Goal: Information Seeking & Learning: Learn about a topic

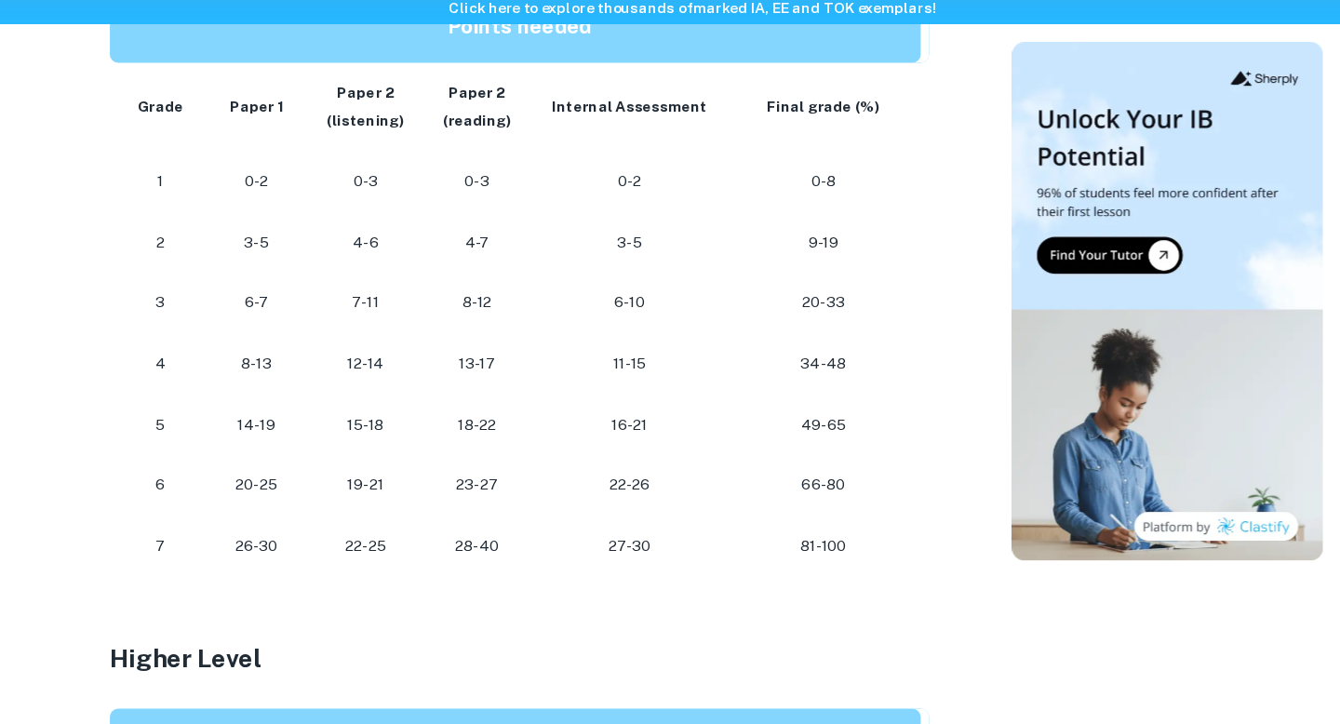
scroll to position [997, 0]
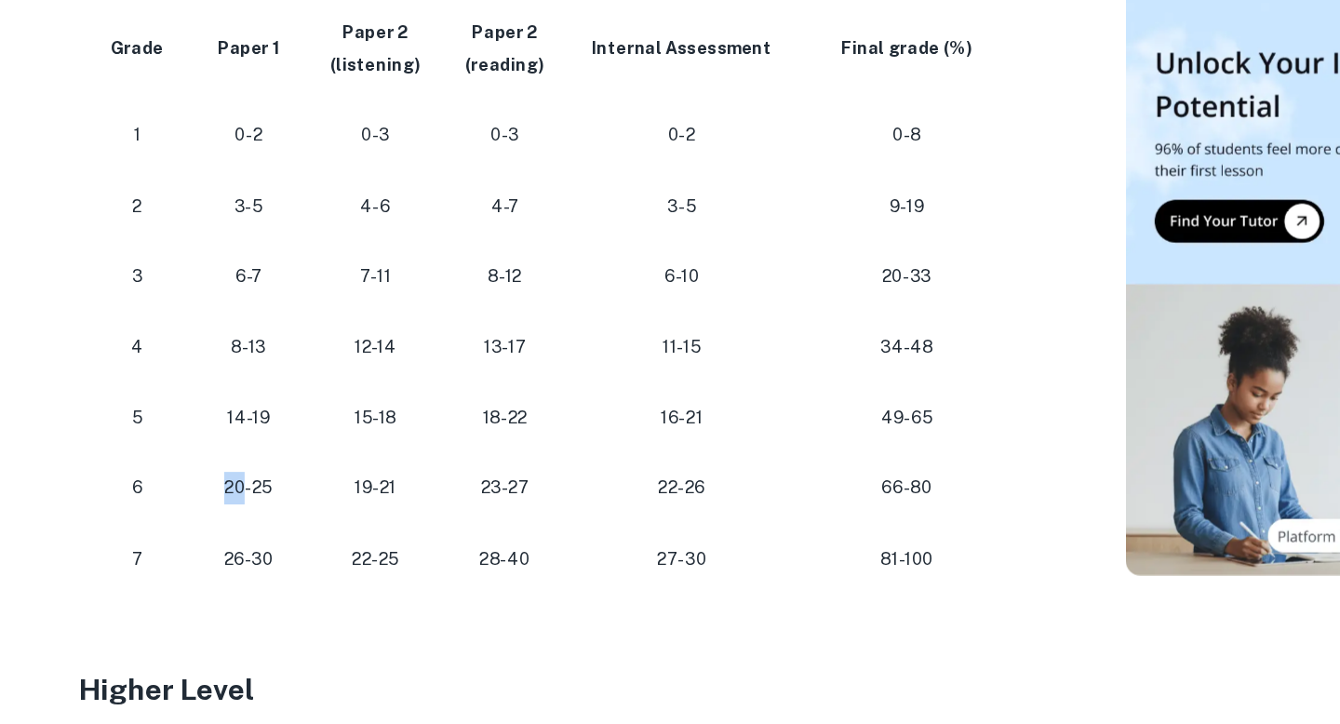
drag, startPoint x: 276, startPoint y: 511, endPoint x: 257, endPoint y: 511, distance: 19.5
click at [257, 511] on p "20-25" at bounding box center [279, 509] width 67 height 25
copy p "20"
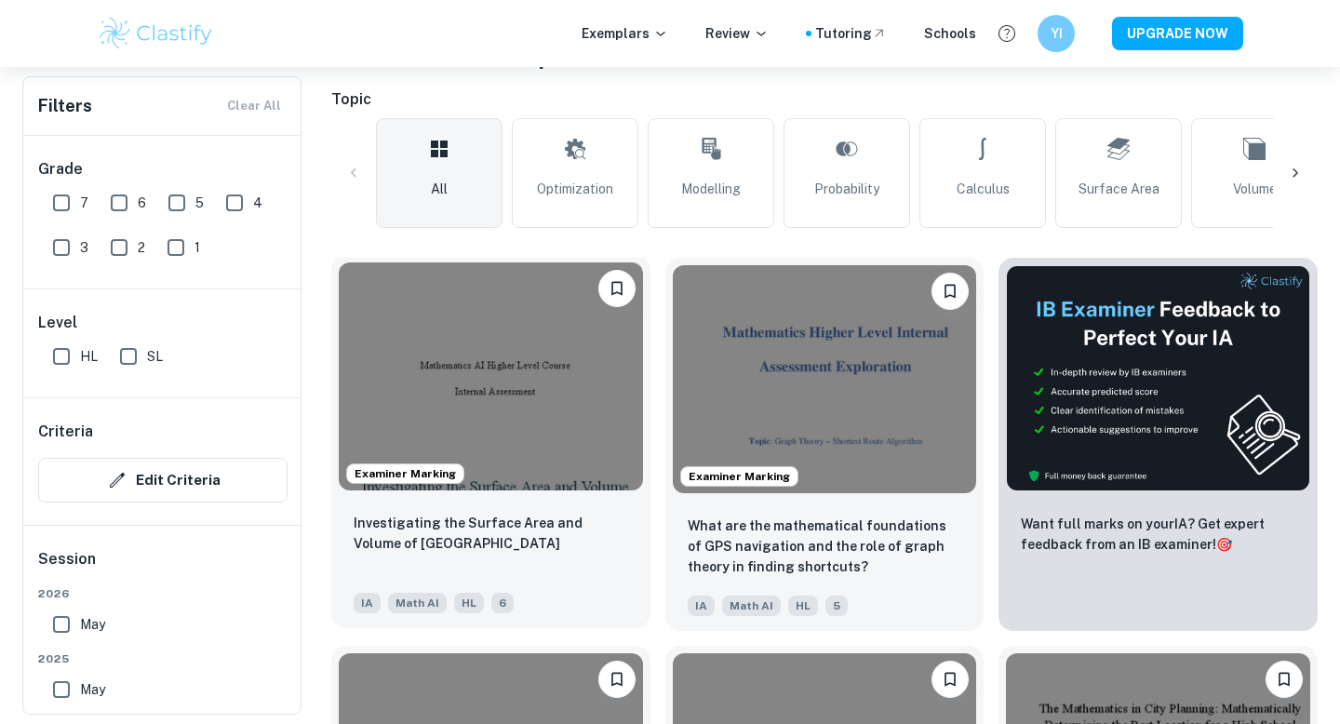
scroll to position [400, 0]
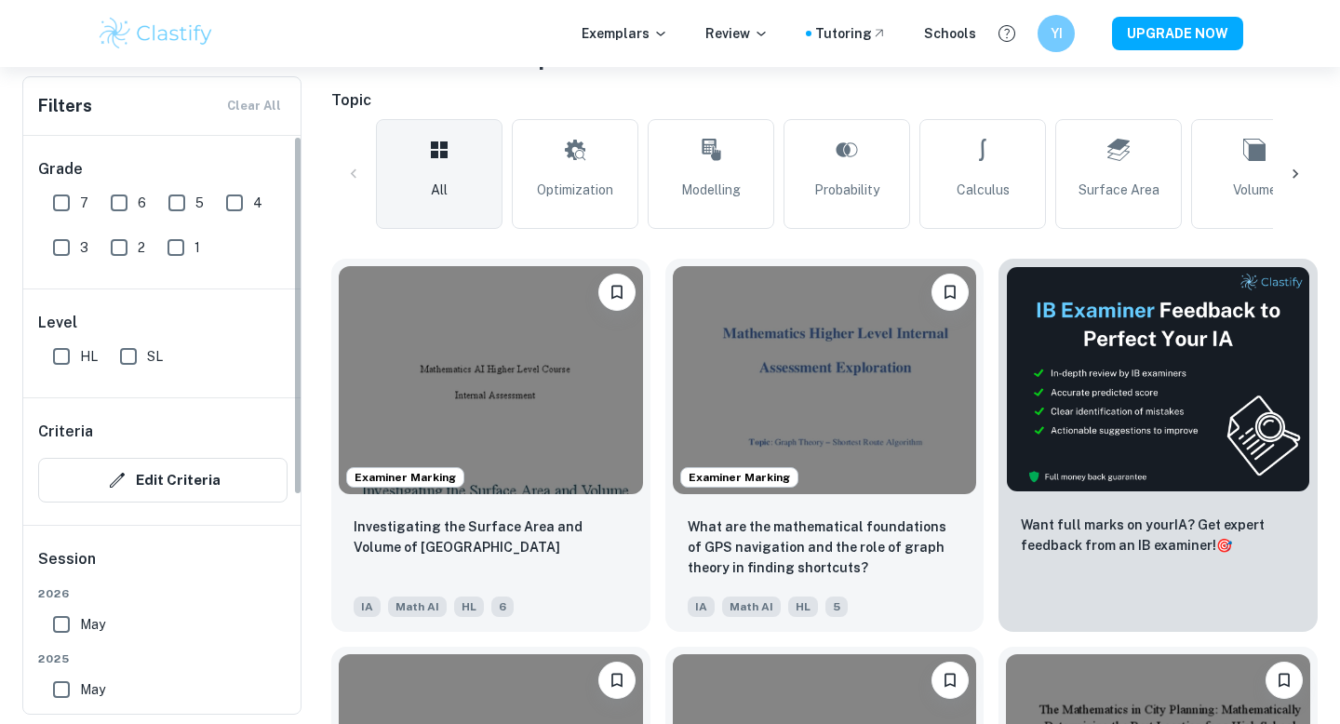
click at [74, 354] on input "HL" at bounding box center [61, 356] width 37 height 37
checkbox input "true"
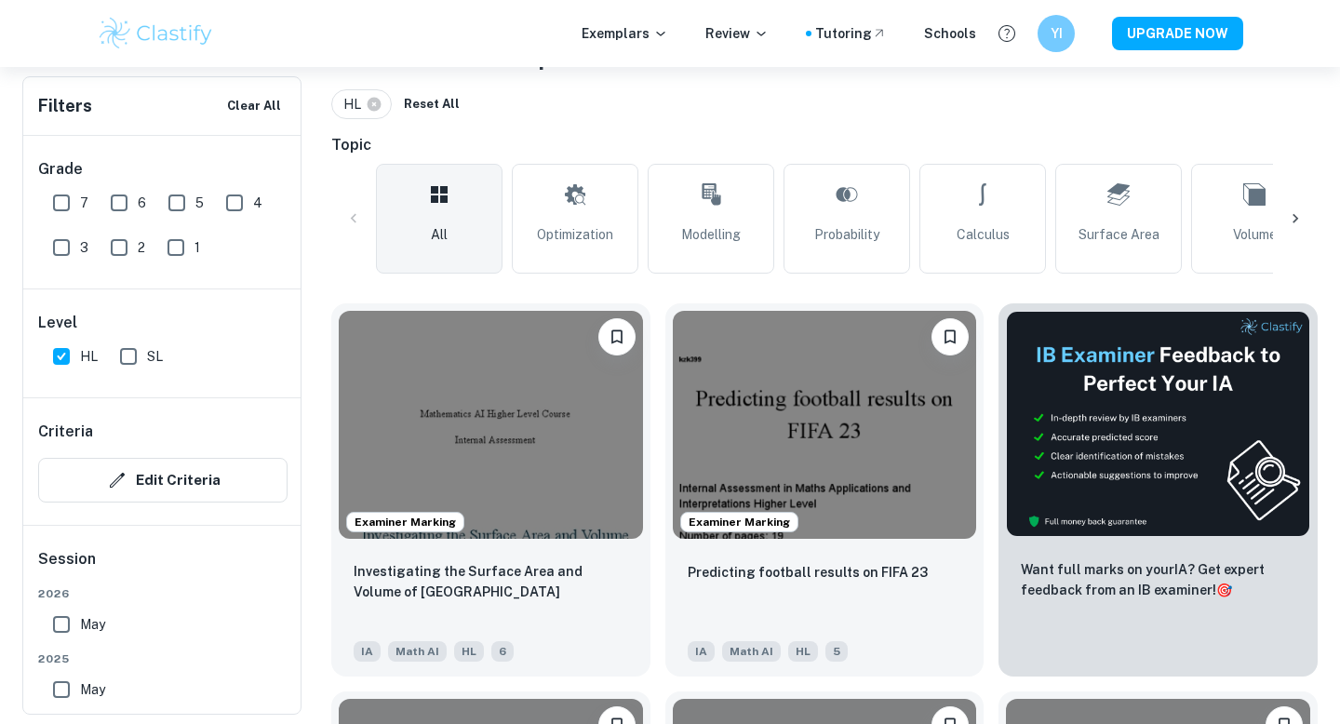
click at [71, 210] on input "7" at bounding box center [61, 202] width 37 height 37
checkbox input "true"
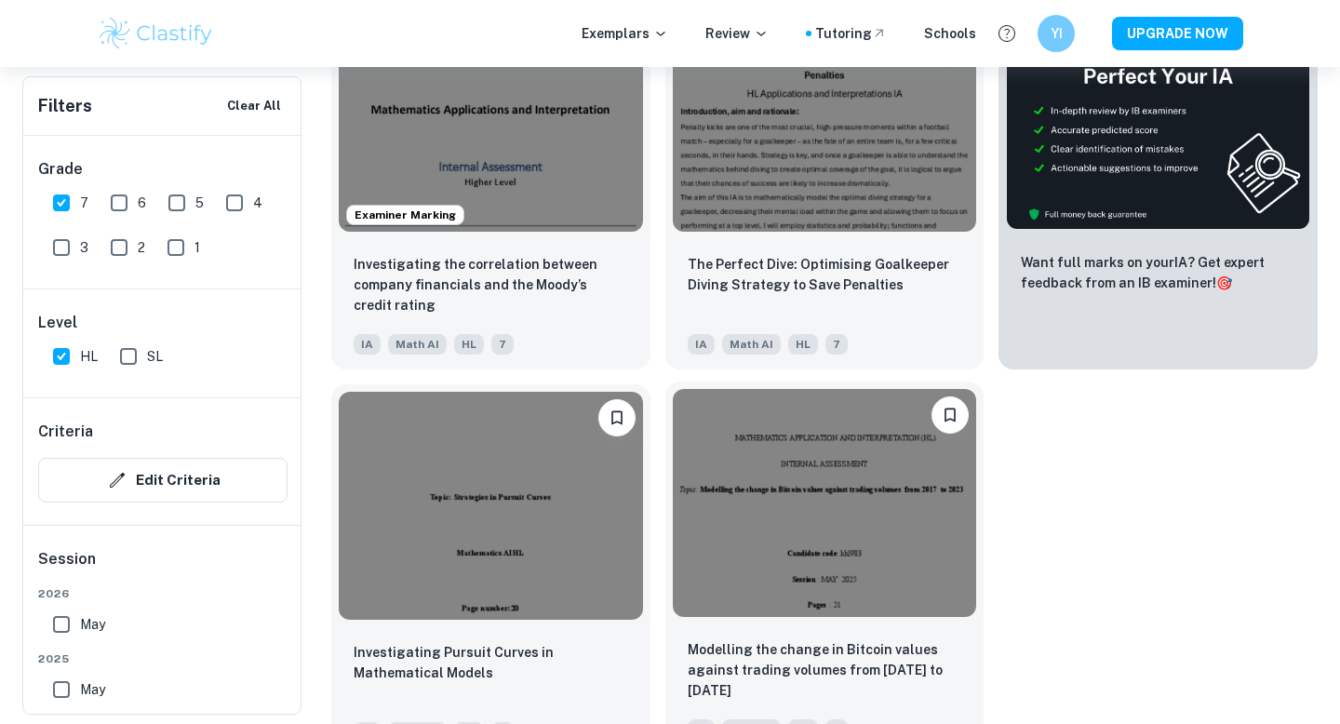
scroll to position [741, 0]
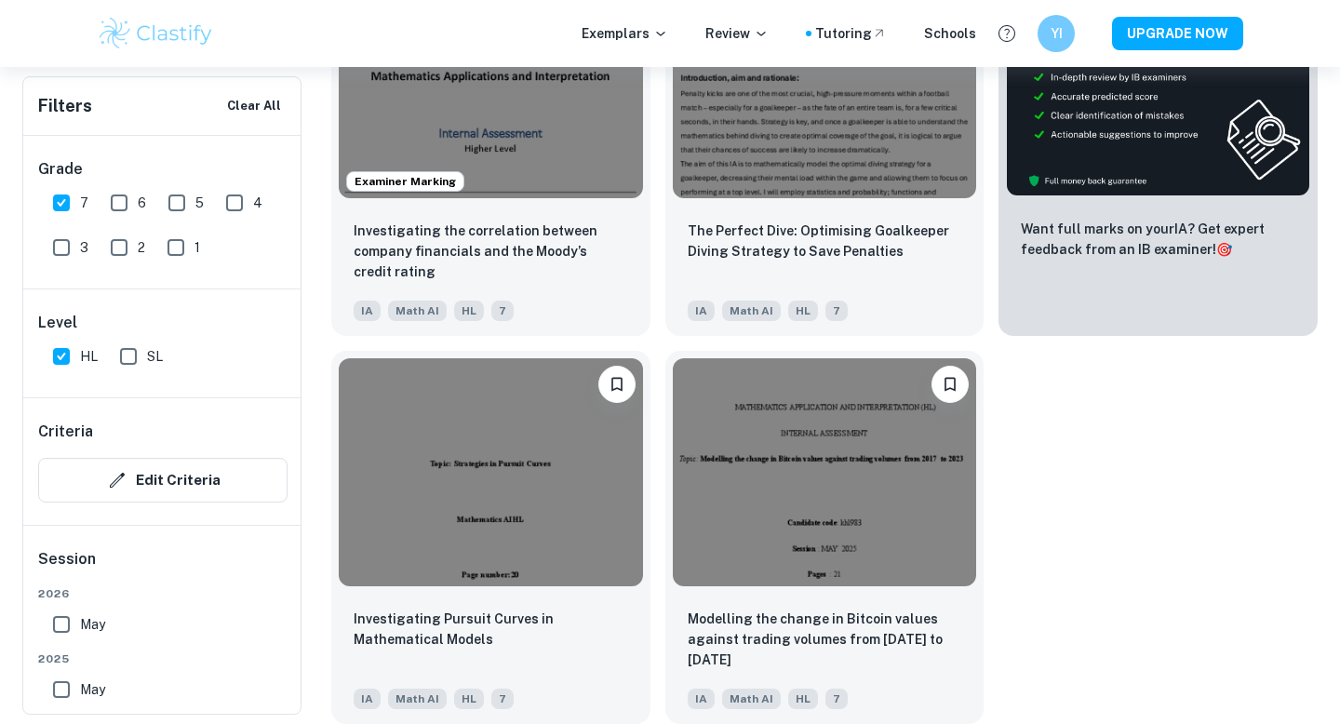
click at [117, 196] on input "6" at bounding box center [119, 202] width 37 height 37
checkbox input "true"
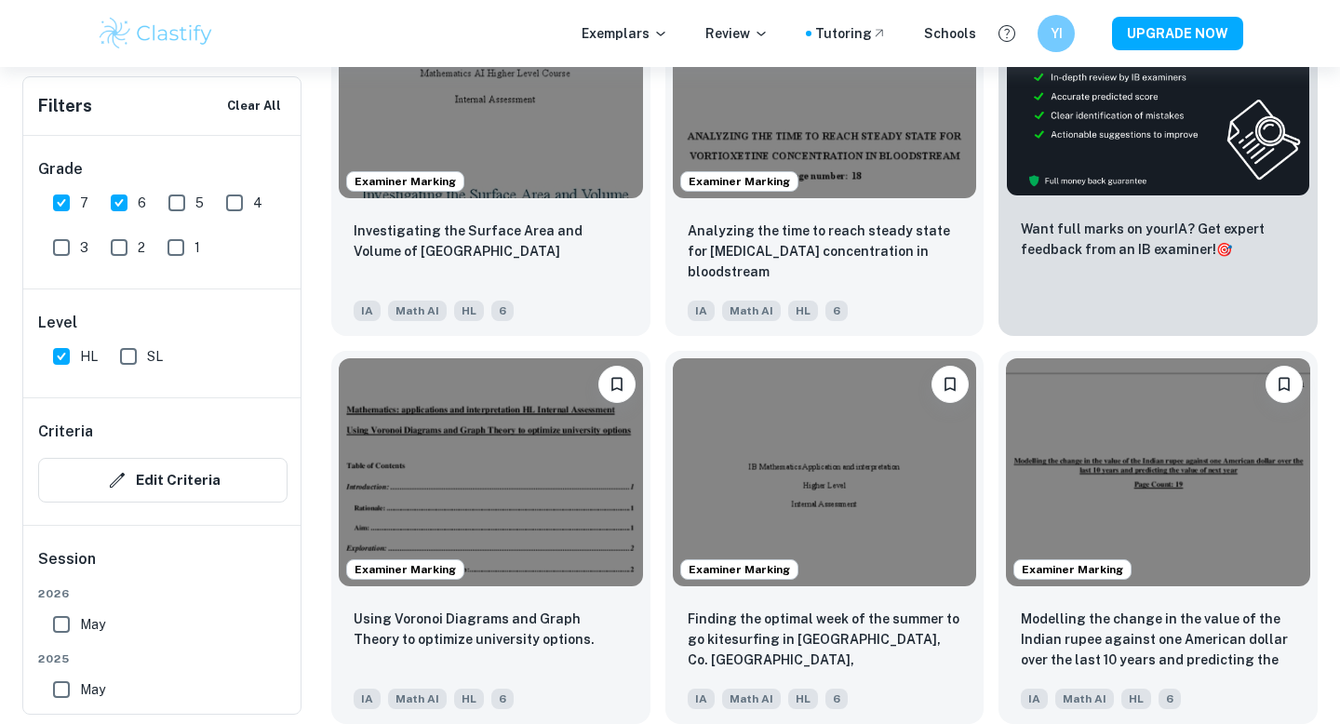
click at [63, 196] on input "7" at bounding box center [61, 202] width 37 height 37
checkbox input "false"
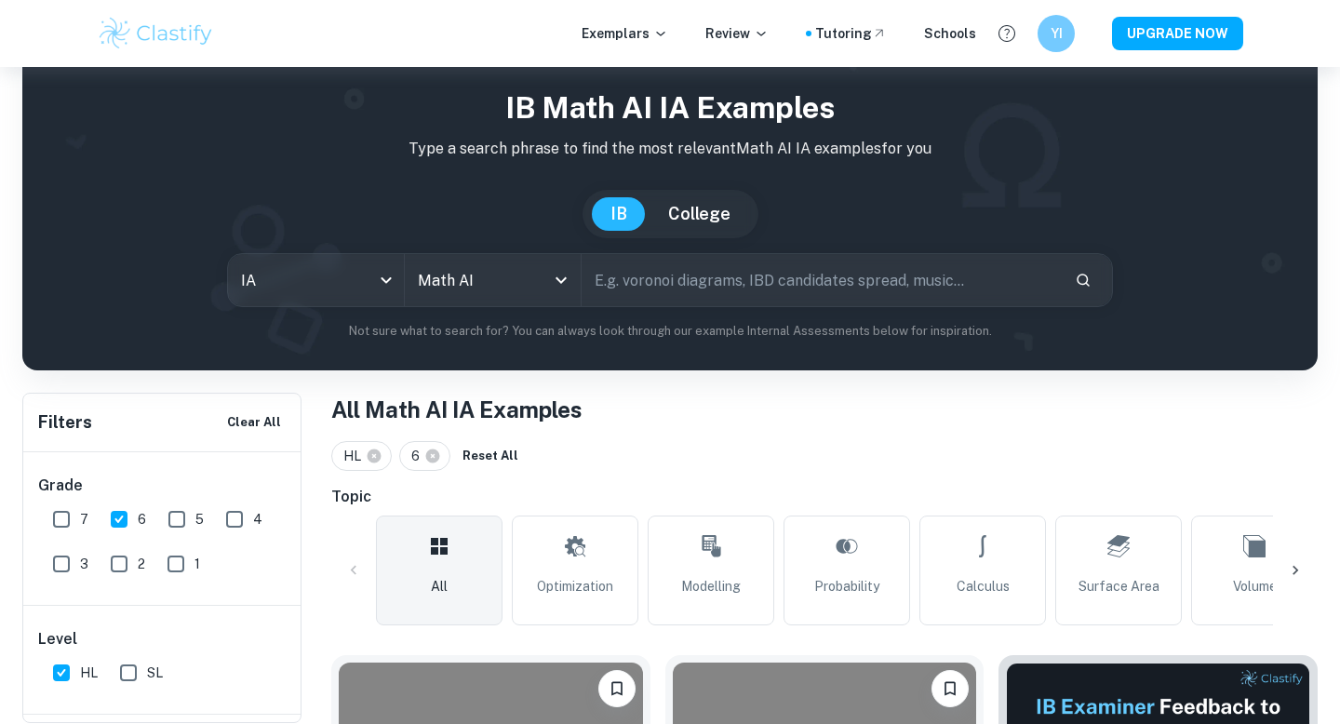
scroll to position [0, 0]
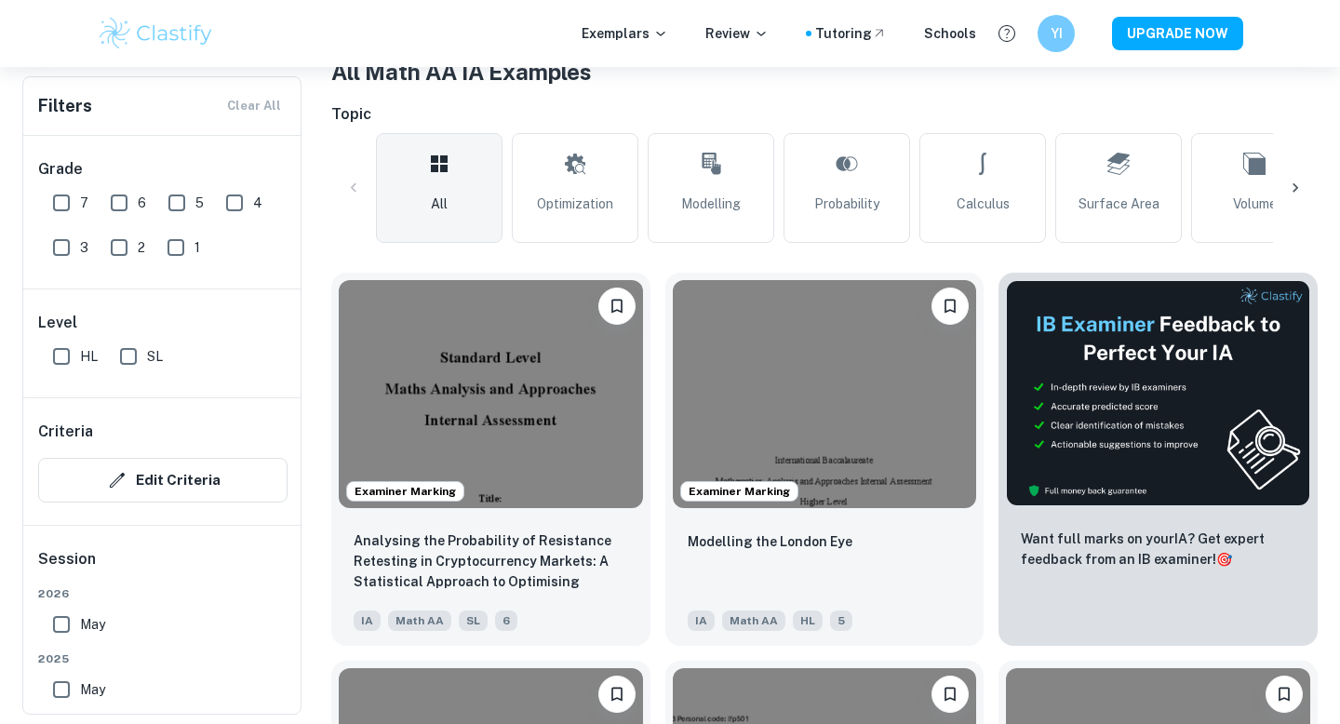
scroll to position [416, 0]
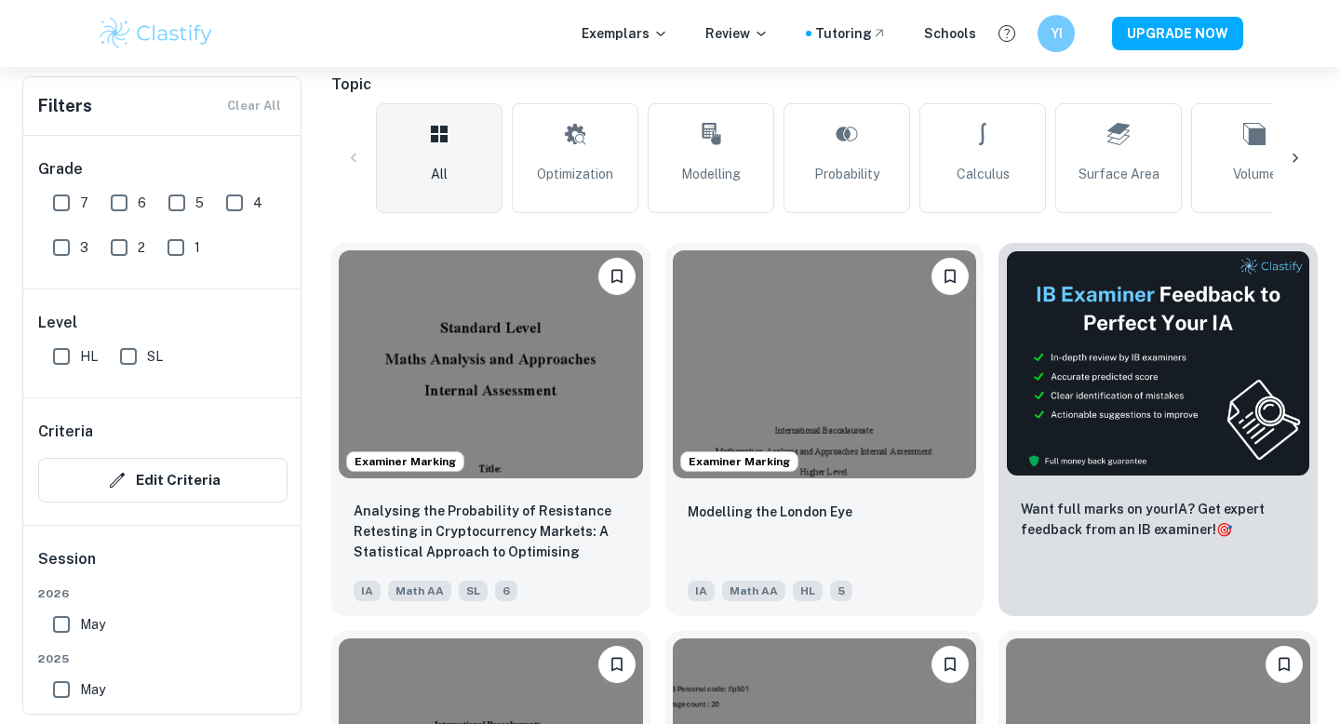
click at [82, 356] on span "HL" at bounding box center [89, 356] width 18 height 20
click at [80, 356] on input "HL" at bounding box center [61, 356] width 37 height 37
checkbox input "true"
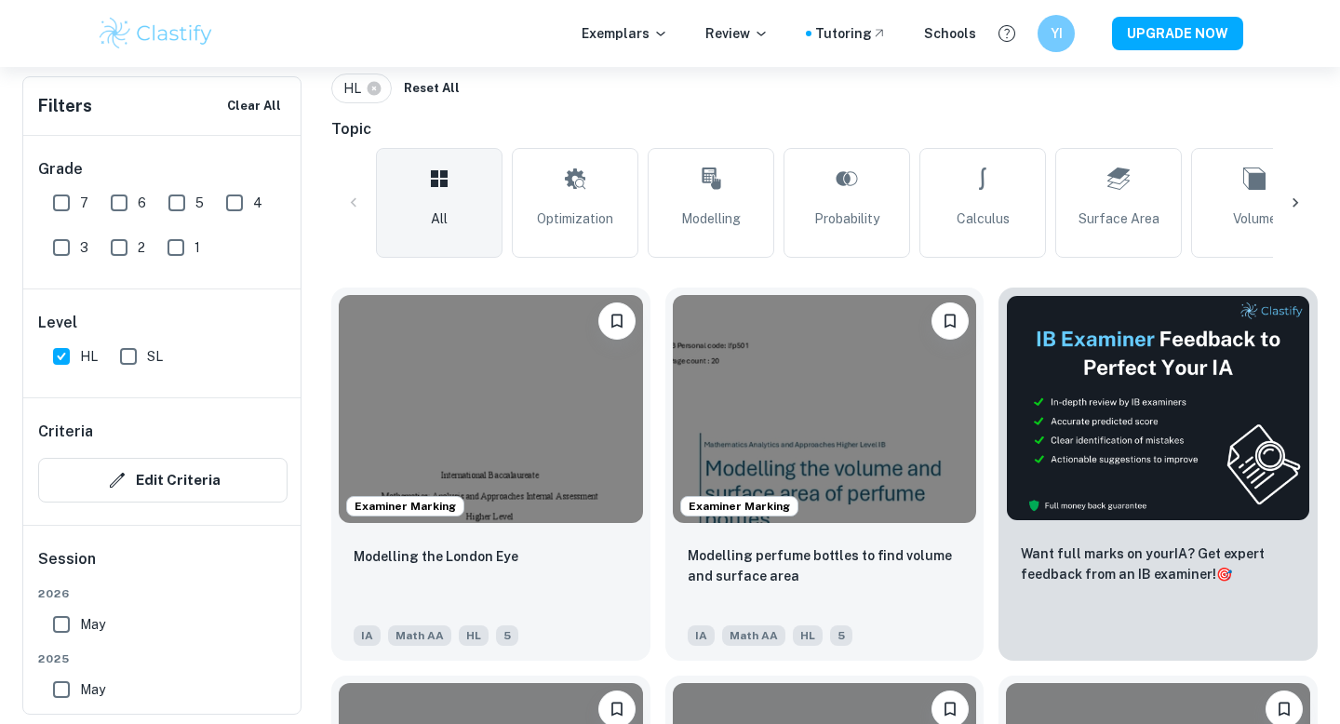
click at [81, 195] on span "7" at bounding box center [84, 203] width 8 height 20
click at [80, 195] on input "7" at bounding box center [61, 202] width 37 height 37
checkbox input "true"
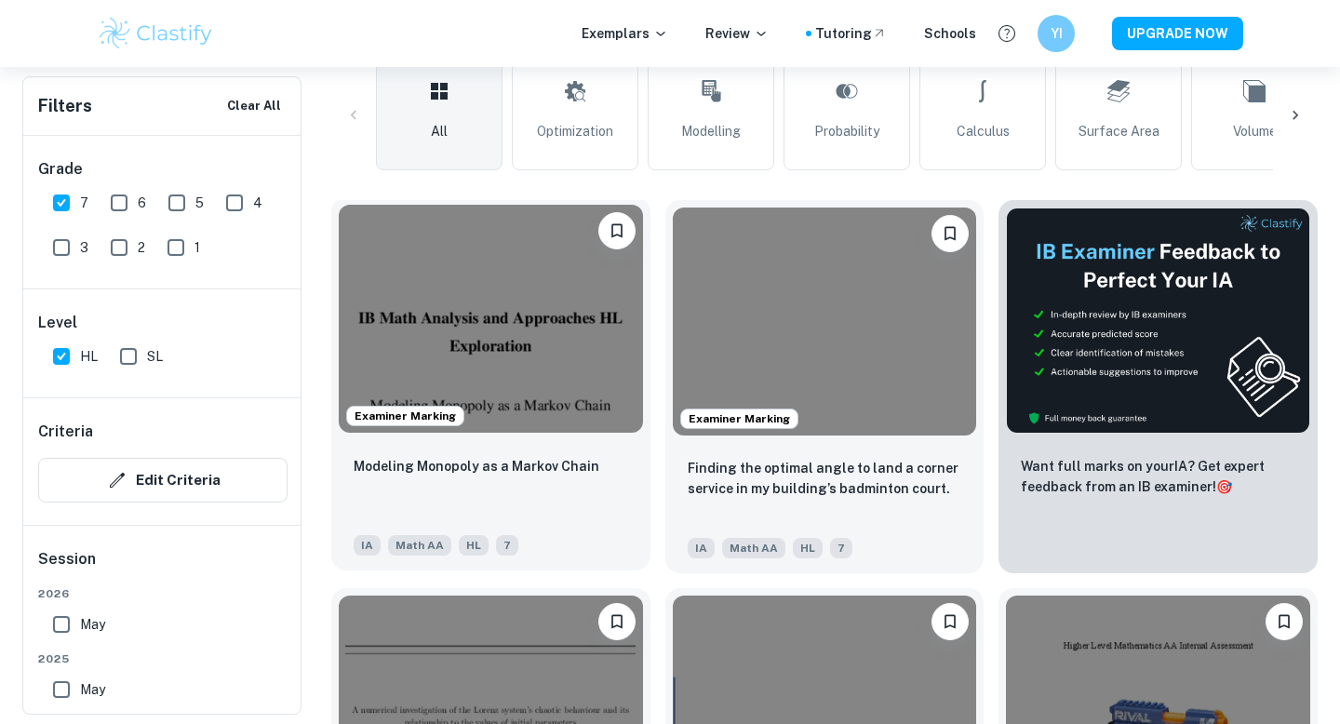
scroll to position [515, 0]
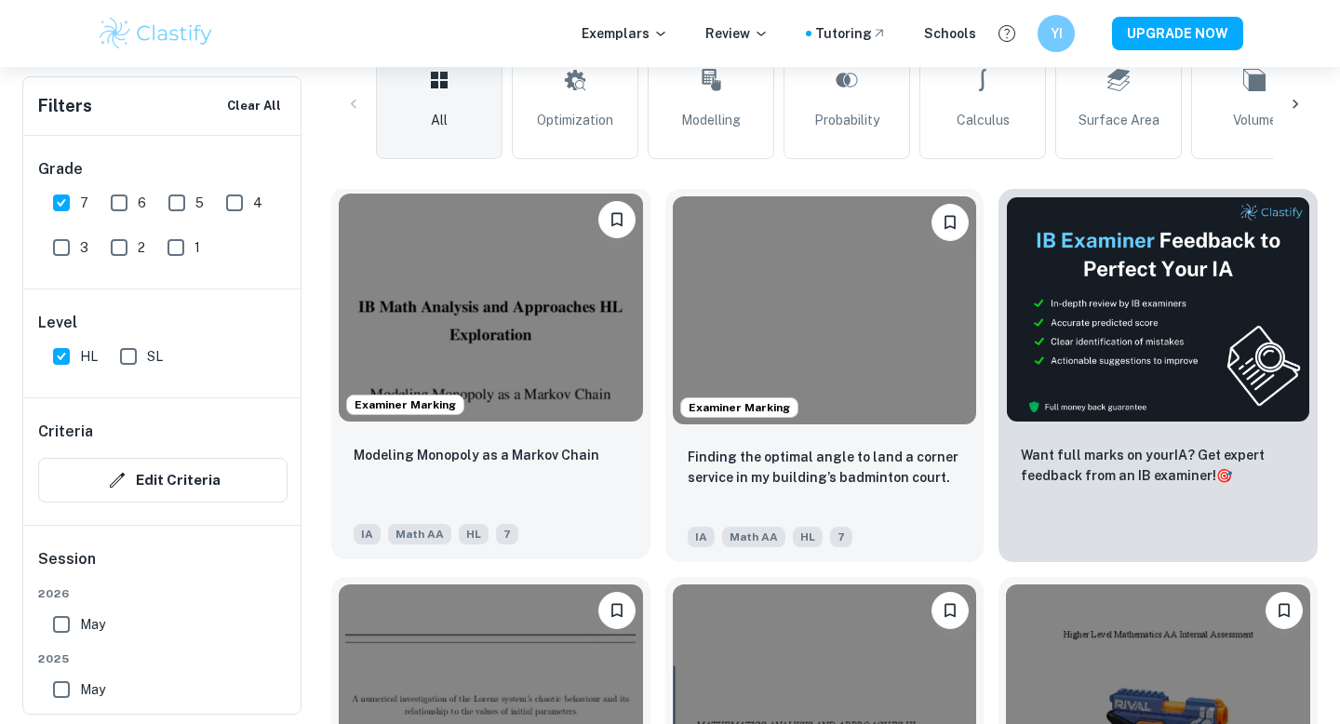
click at [551, 401] on img at bounding box center [491, 308] width 304 height 228
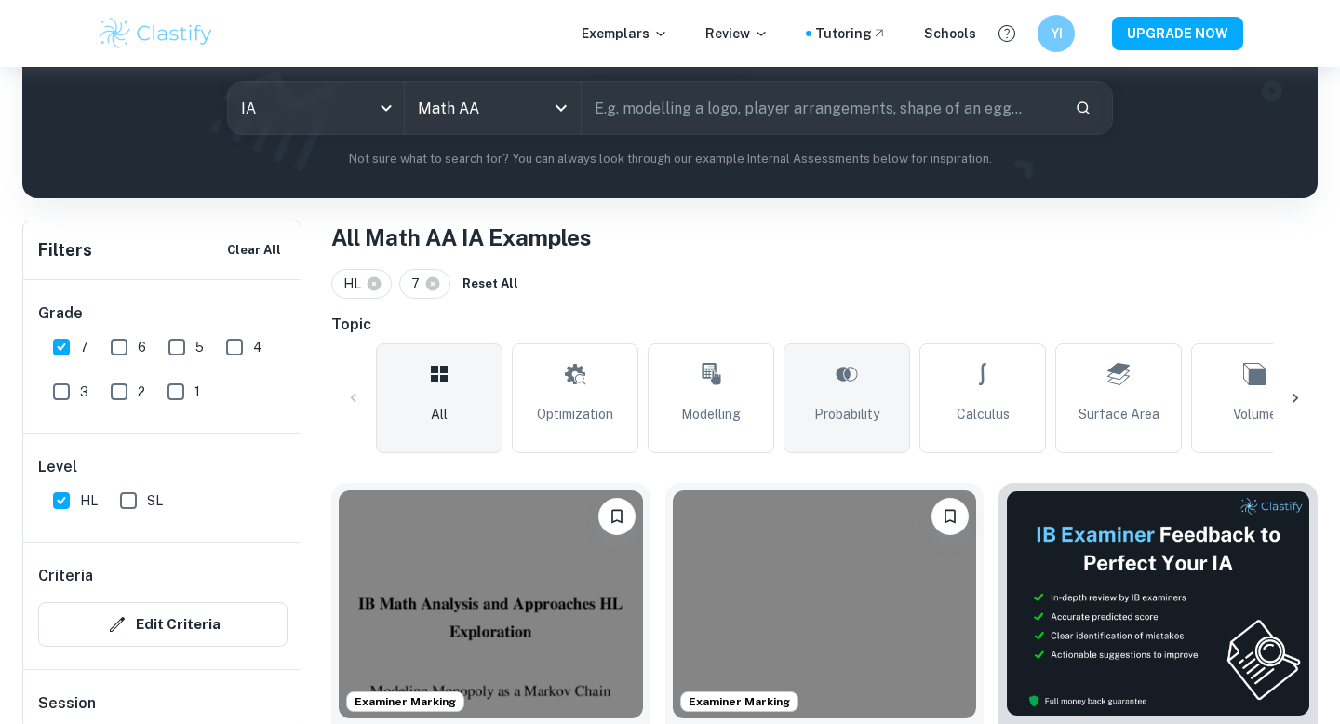
scroll to position [233, 0]
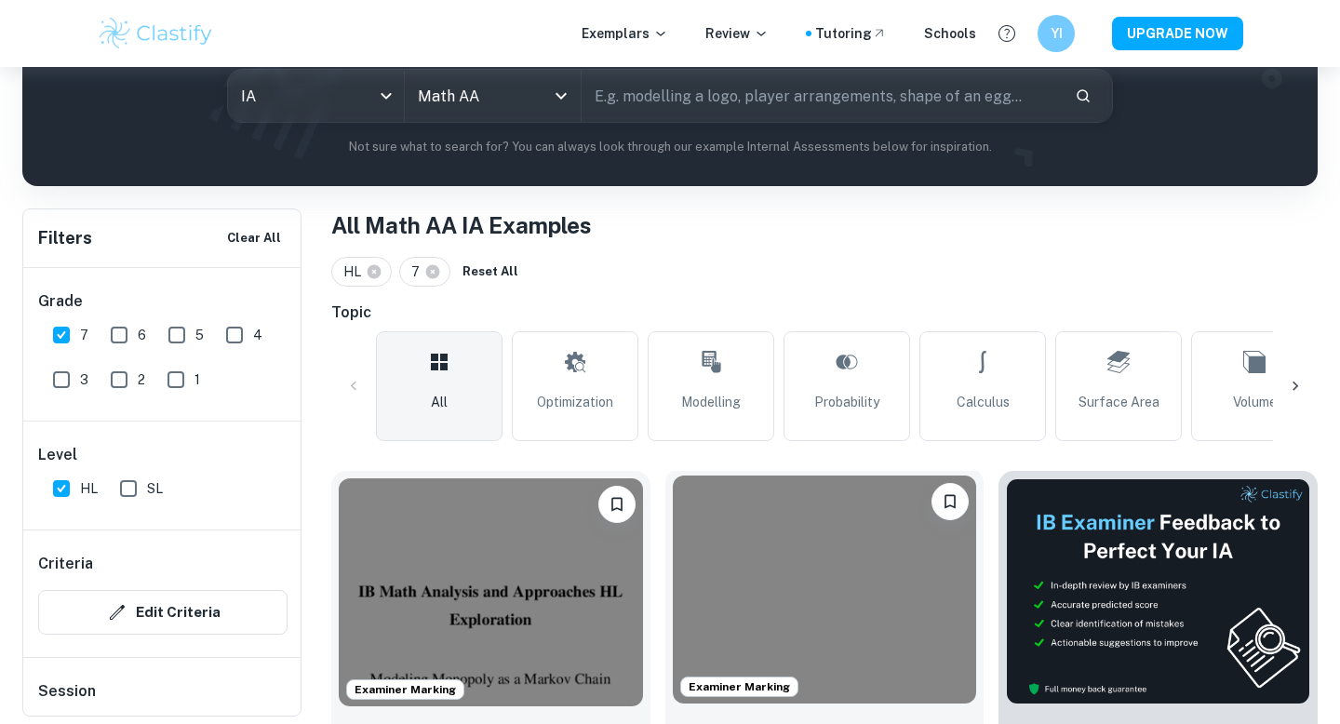
click at [812, 558] on img at bounding box center [825, 590] width 304 height 228
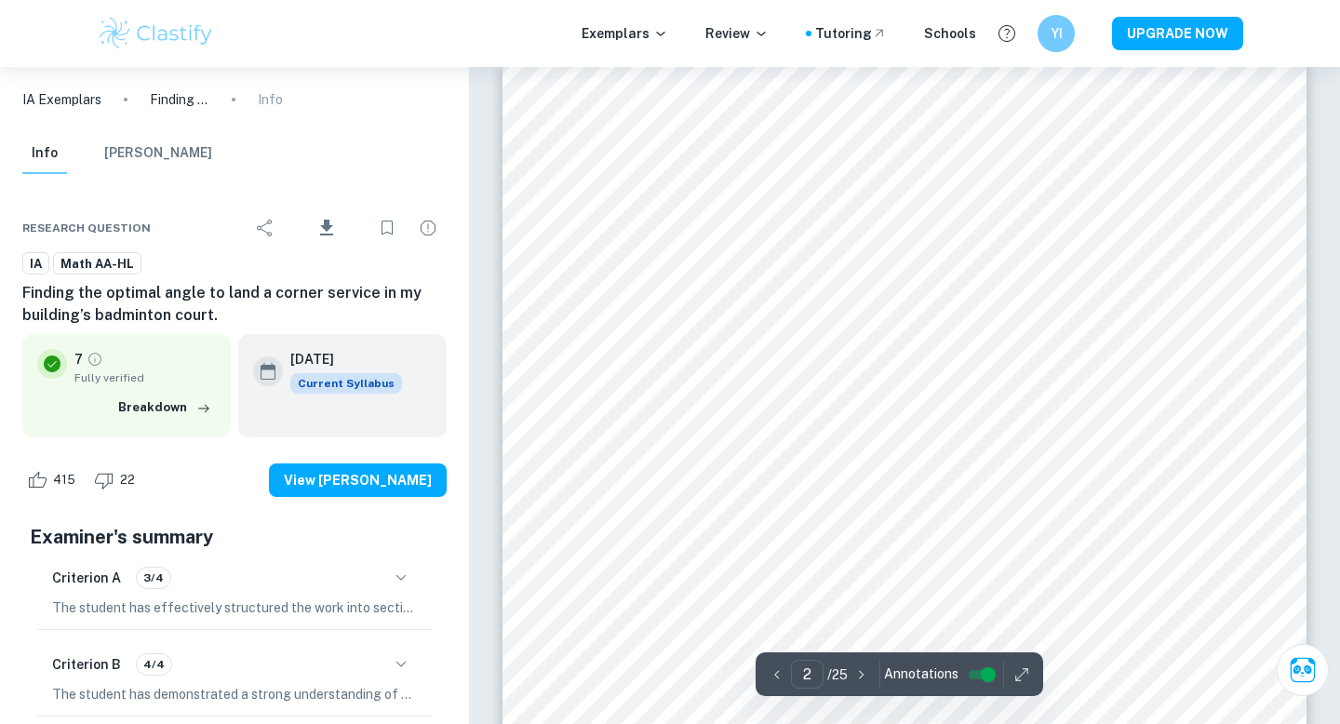
scroll to position [1325, 0]
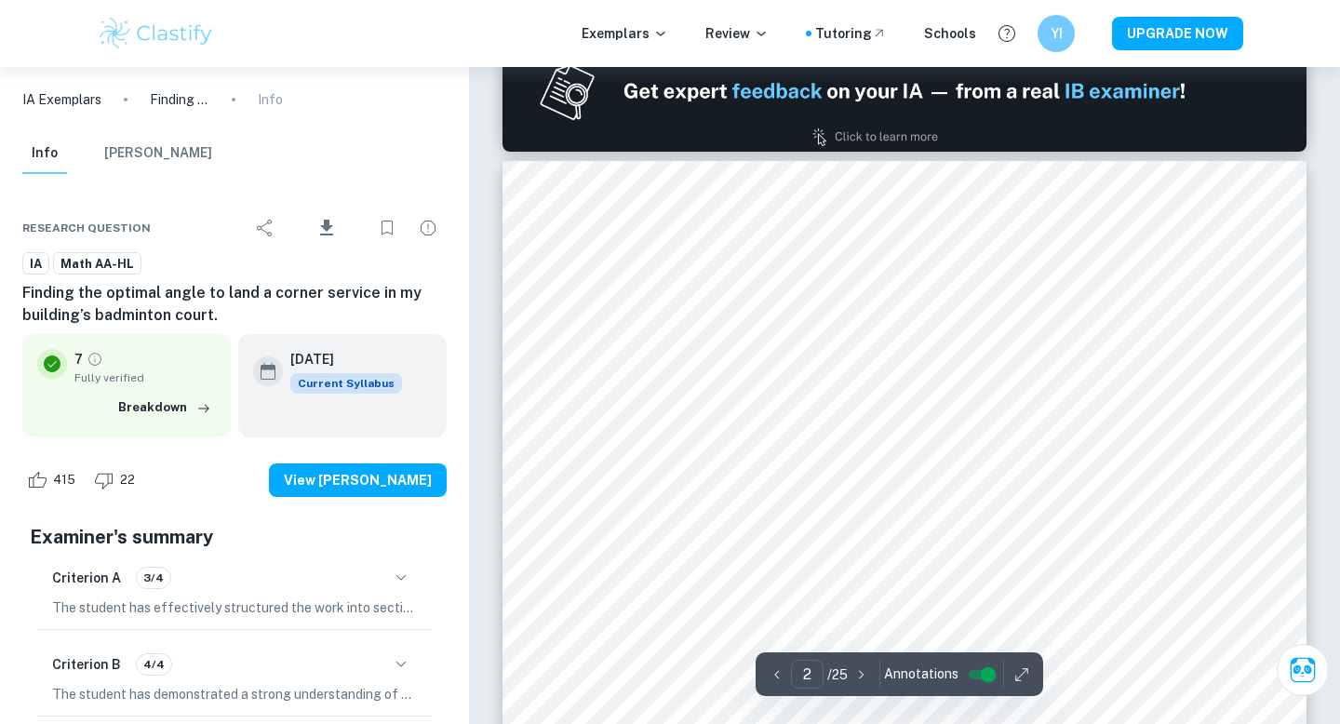
type input "1"
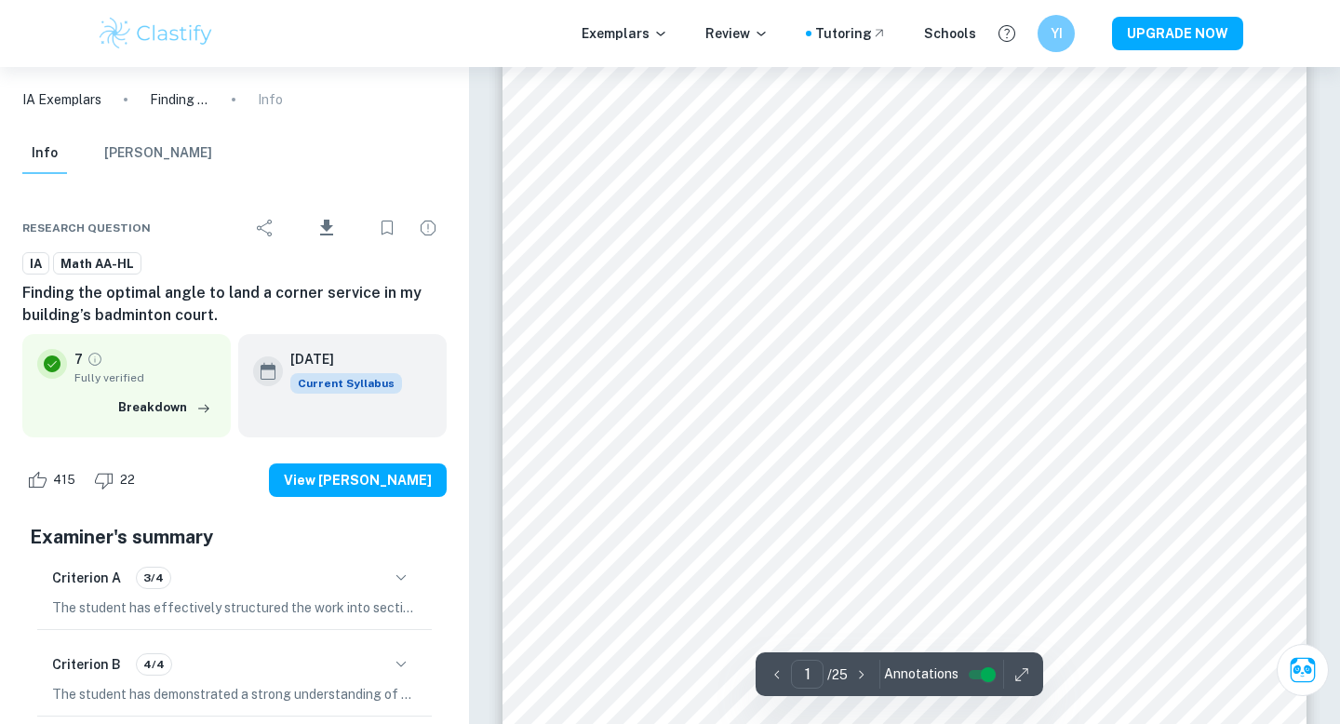
scroll to position [244, 0]
